Goal: Task Accomplishment & Management: Manage account settings

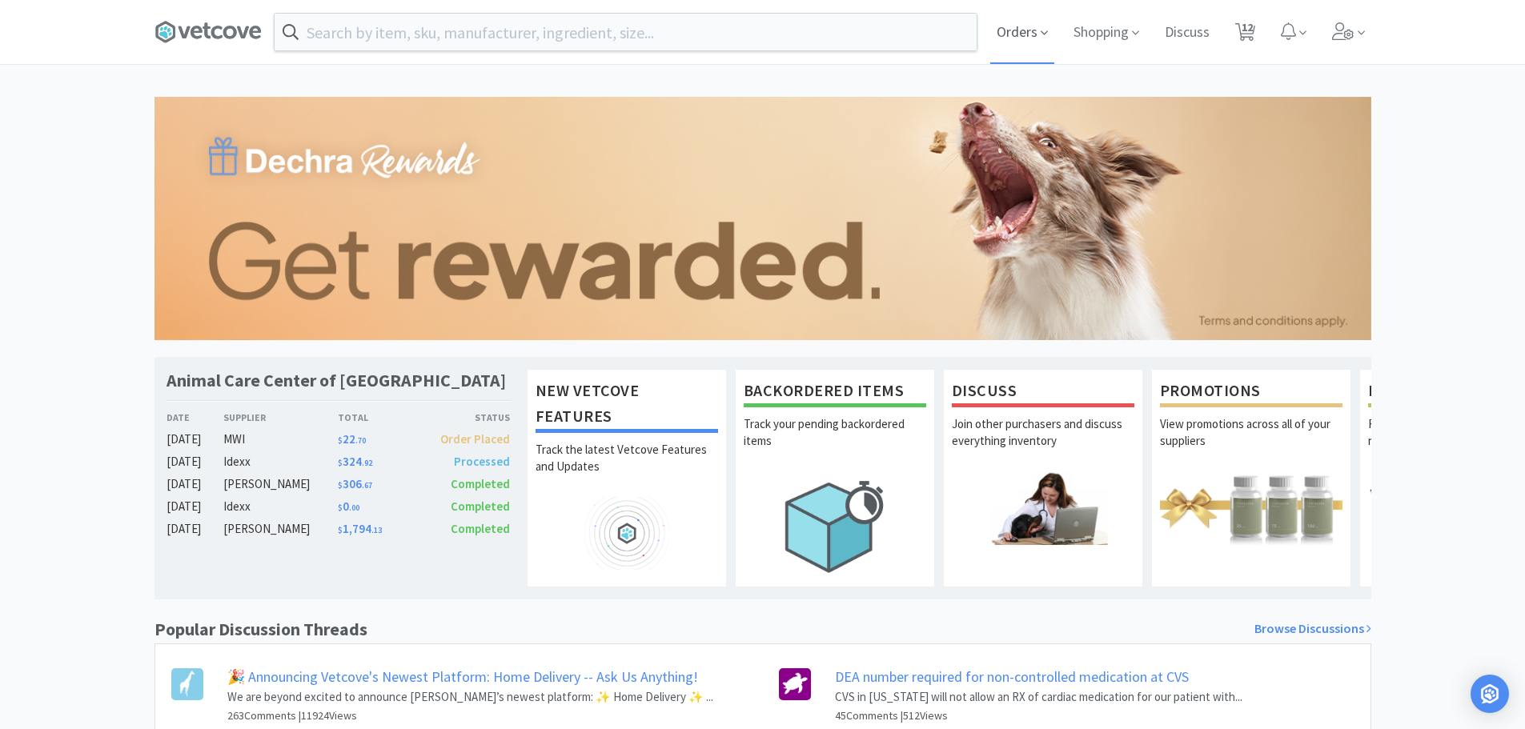
click at [1023, 26] on span "Orders" at bounding box center [1022, 32] width 64 height 64
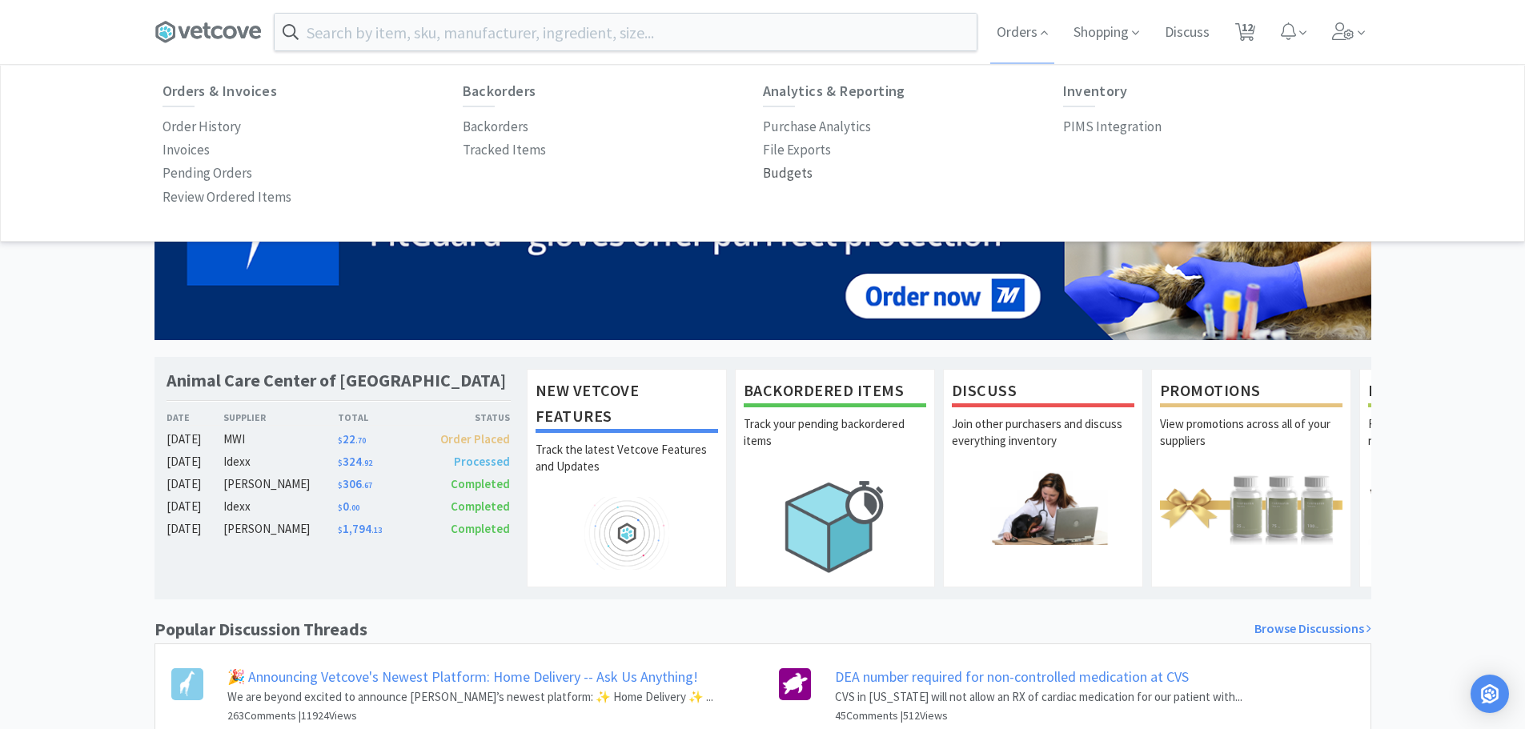
click at [775, 168] on p "Budgets" at bounding box center [788, 174] width 50 height 22
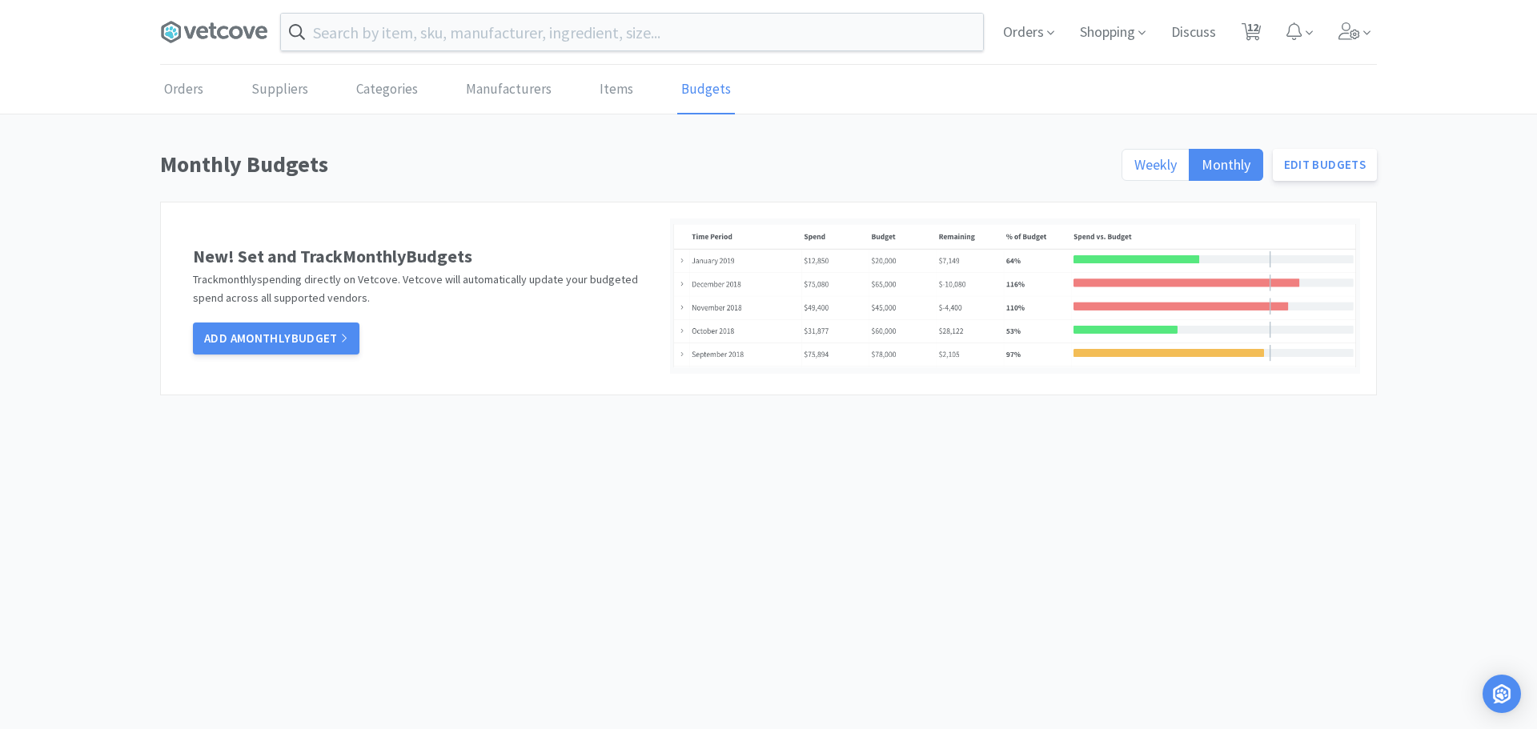
click at [1145, 166] on span "Weekly" at bounding box center [1156, 164] width 42 height 18
click at [1135, 170] on input "Weekly" at bounding box center [1135, 170] width 0 height 0
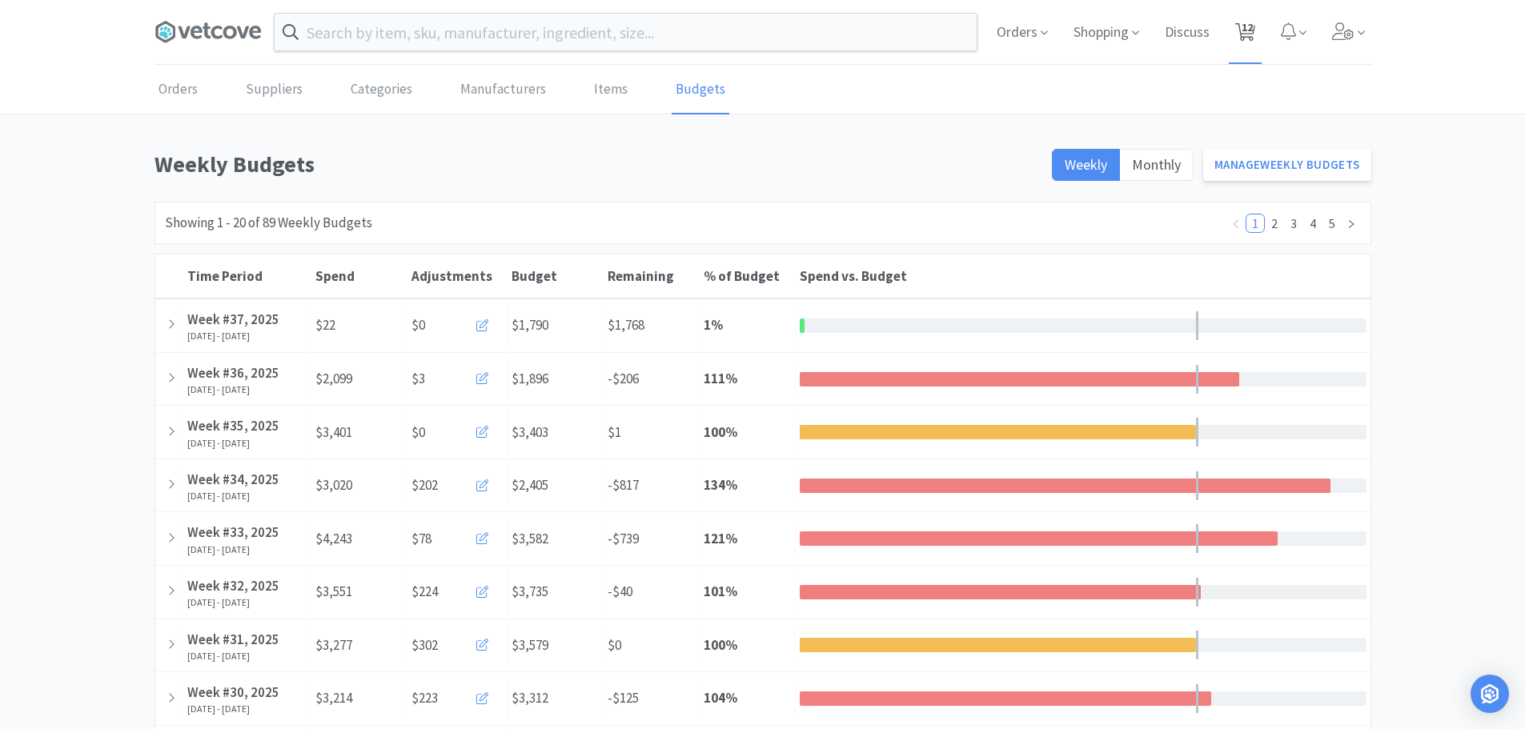
click at [1249, 21] on span "12" at bounding box center [1247, 27] width 11 height 64
select select "4"
select select "1"
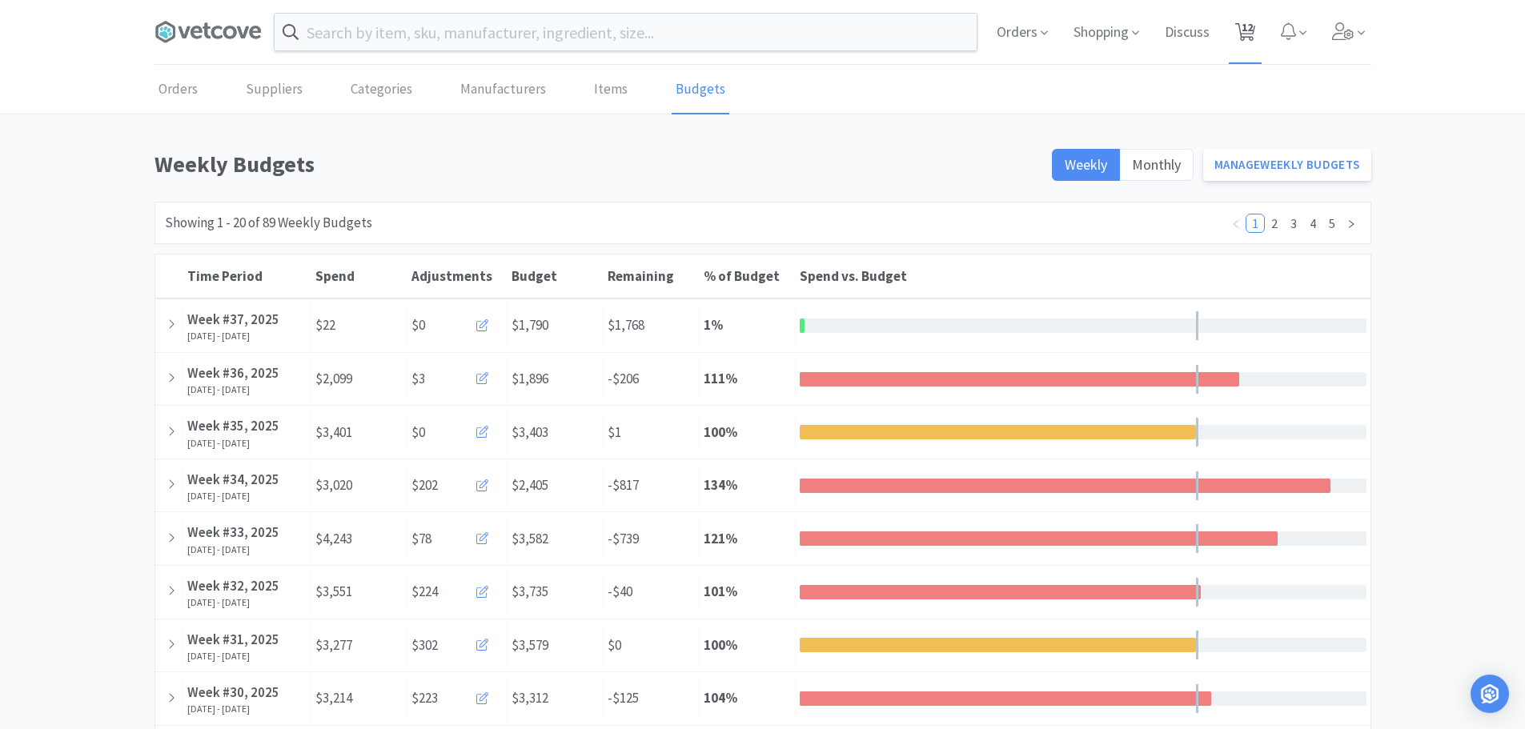
select select "1"
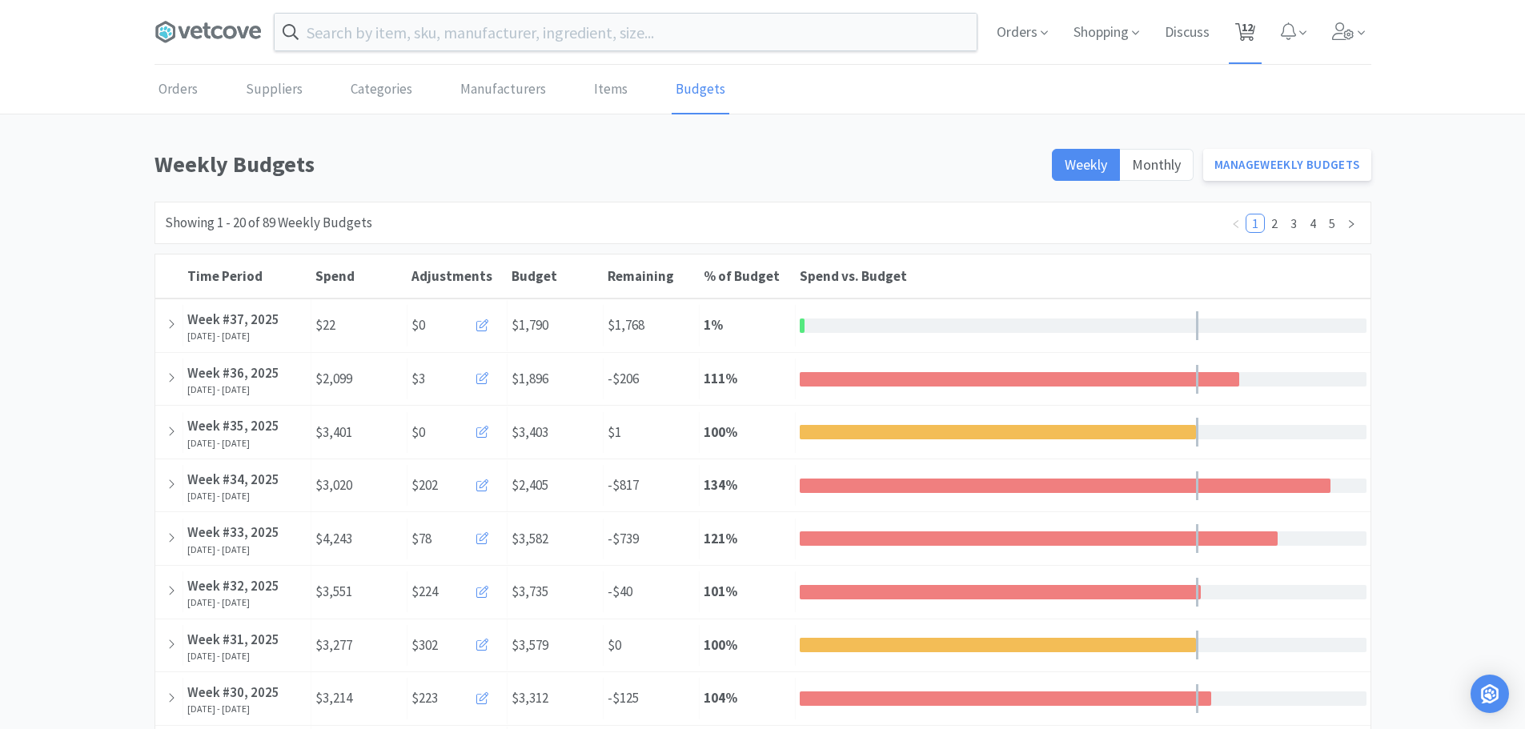
select select "1"
select select "5"
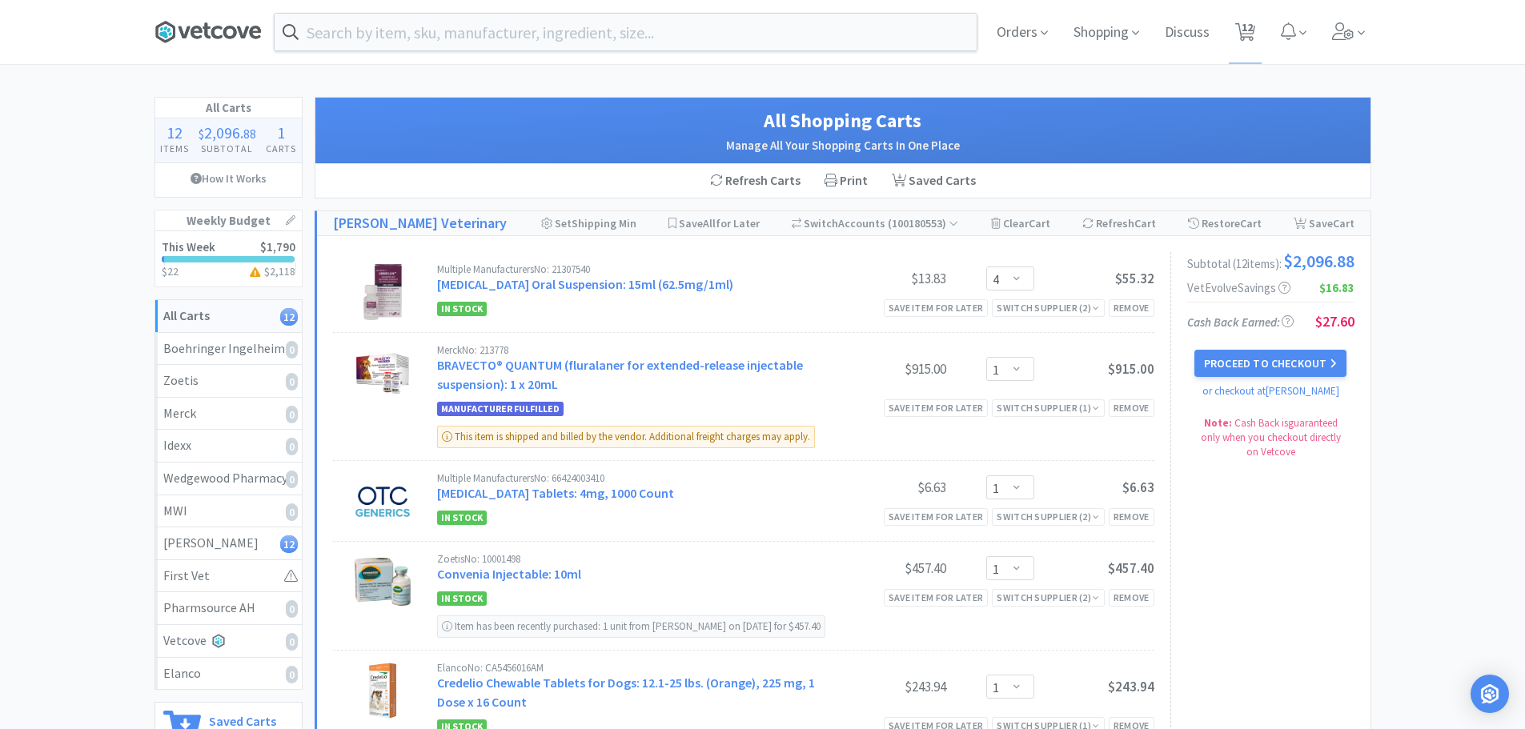
click at [205, 34] on icon at bounding box center [207, 31] width 8 height 16
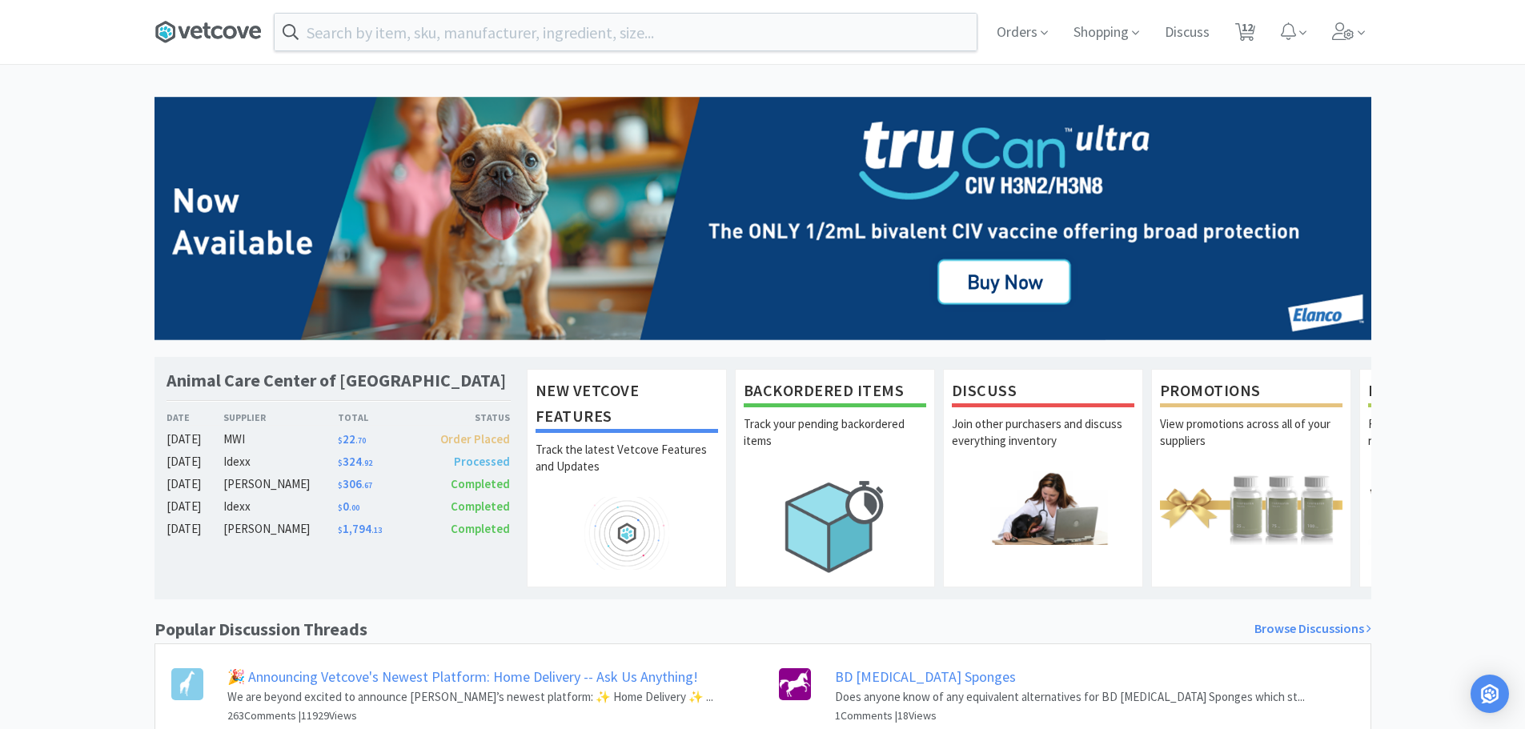
click at [236, 29] on icon at bounding box center [208, 32] width 107 height 24
